Goal: Browse casually

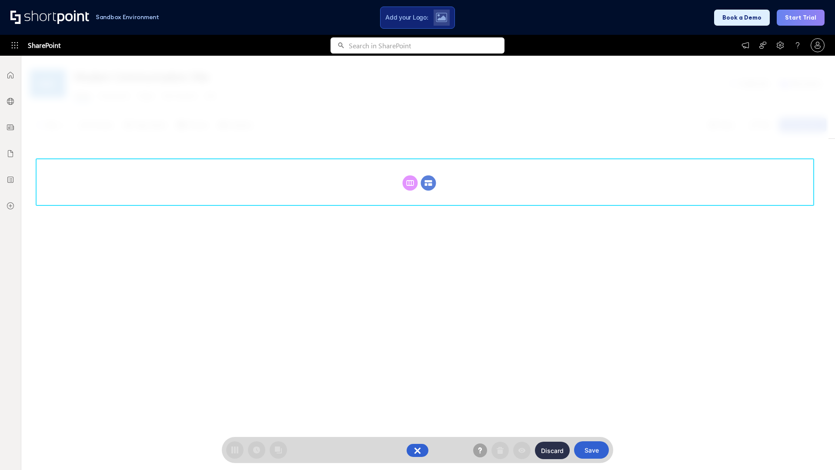
scroll to position [120, 0]
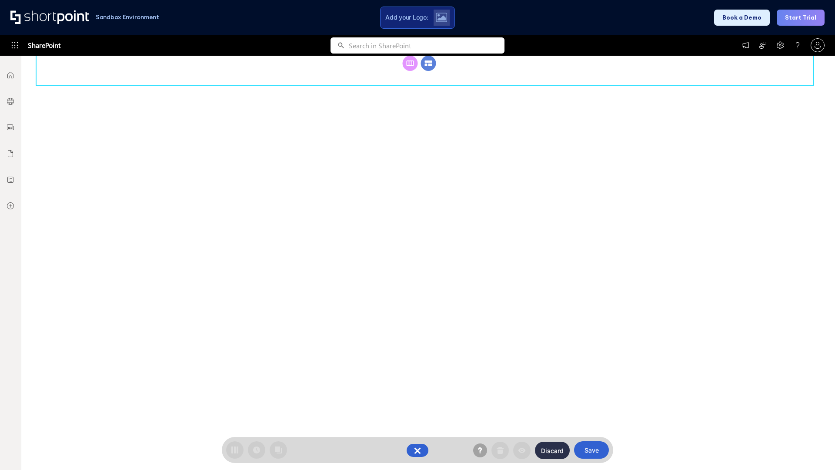
click at [428, 71] on circle at bounding box center [428, 63] width 15 height 15
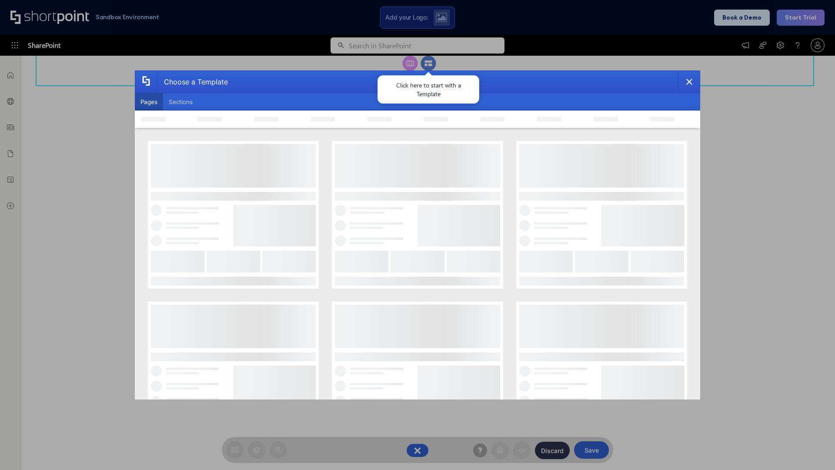
scroll to position [0, 0]
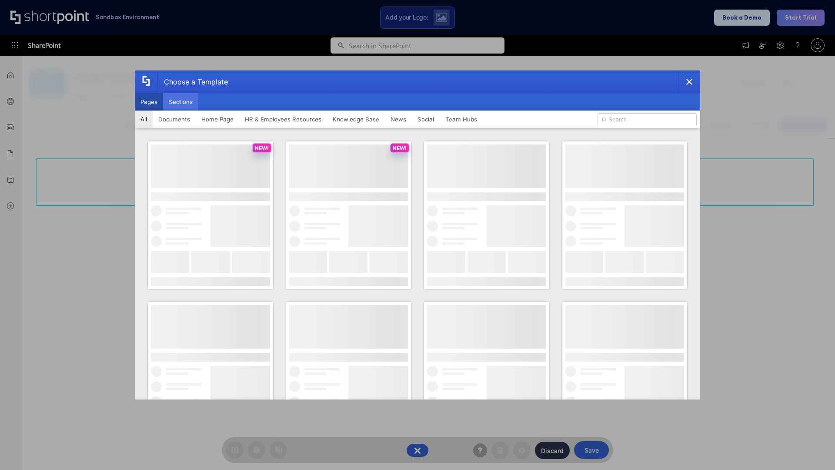
click at [180, 102] on button "Sections" at bounding box center [180, 101] width 35 height 17
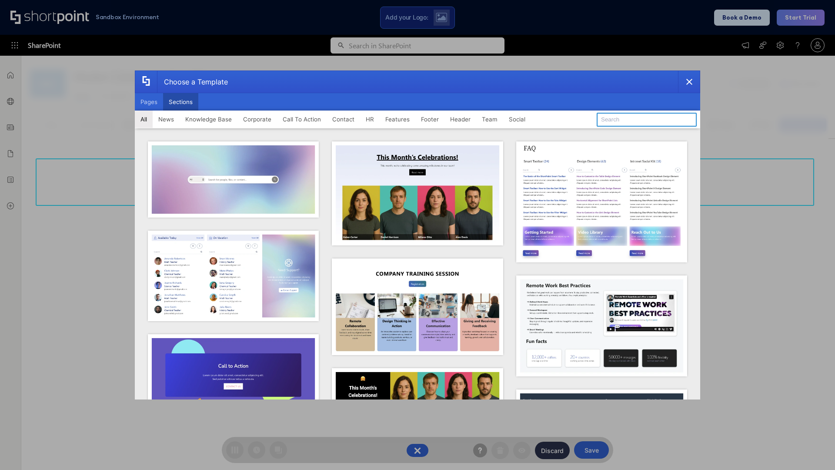
type input "Social News"
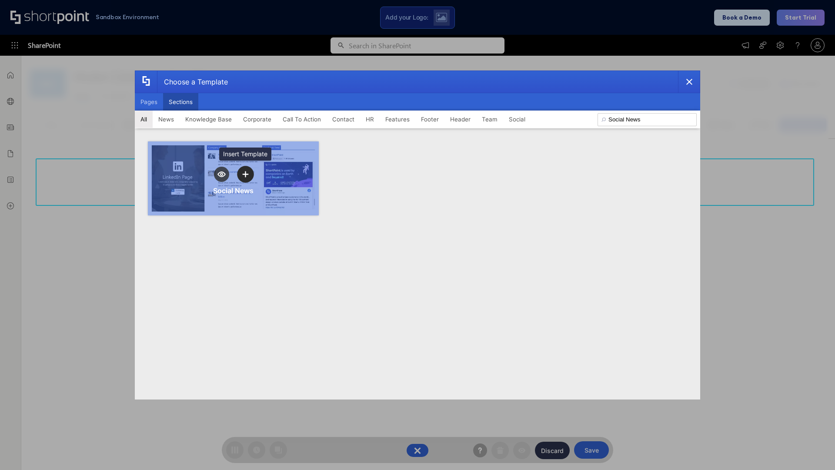
click at [245, 174] on icon "template selector" at bounding box center [245, 174] width 6 height 6
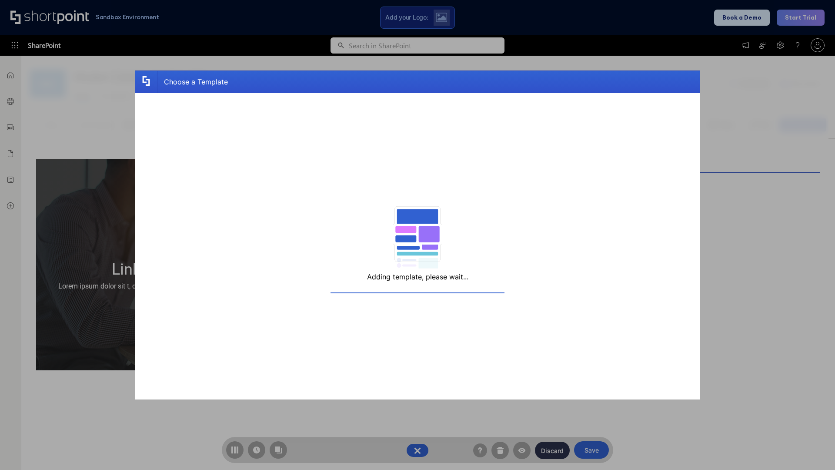
scroll to position [7, 7]
